Goal: Find specific page/section: Find specific page/section

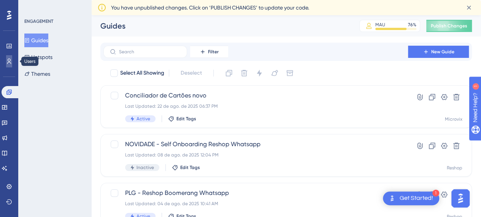
drag, startPoint x: 8, startPoint y: 63, endPoint x: 15, endPoint y: 63, distance: 6.5
click at [8, 63] on icon at bounding box center [9, 61] width 6 height 6
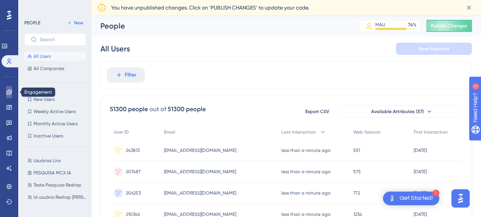
click at [8, 94] on icon at bounding box center [8, 91] width 5 height 5
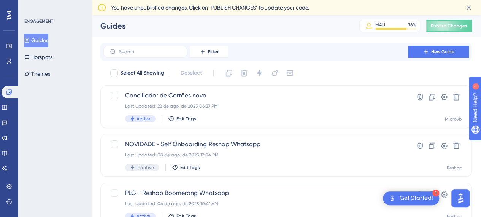
drag, startPoint x: 40, startPoint y: 39, endPoint x: 39, endPoint y: 43, distance: 4.3
click at [39, 38] on button "Guides" at bounding box center [36, 40] width 24 height 14
click at [207, 54] on button "Filter" at bounding box center [209, 52] width 38 height 12
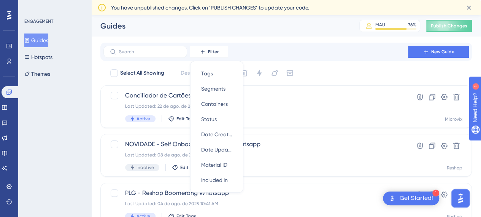
scroll to position [18, 0]
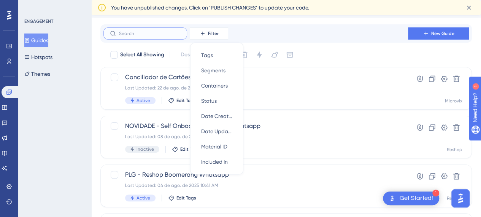
click at [155, 33] on input "text" at bounding box center [150, 33] width 62 height 5
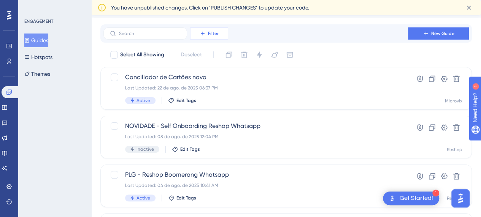
click at [220, 38] on button "Filter" at bounding box center [209, 33] width 38 height 12
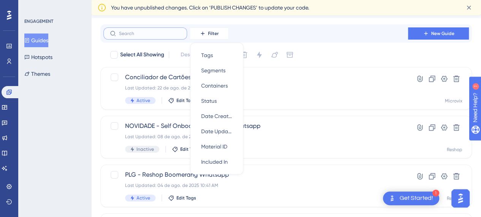
click at [147, 33] on input "text" at bounding box center [150, 33] width 62 height 5
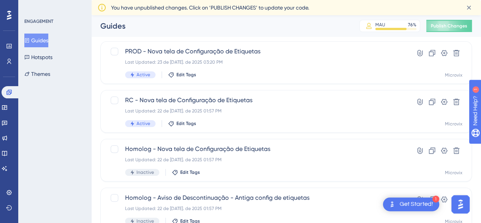
scroll to position [361, 0]
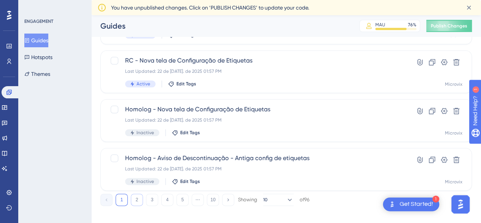
click at [138, 200] on button "2" at bounding box center [137, 199] width 12 height 12
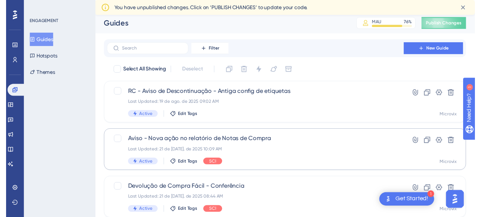
scroll to position [0, 0]
